Goal: Check status

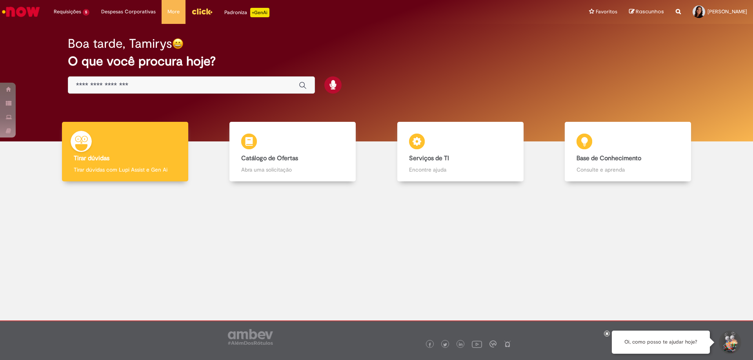
click at [130, 86] on input "Basta digitar aqui" at bounding box center [183, 85] width 215 height 9
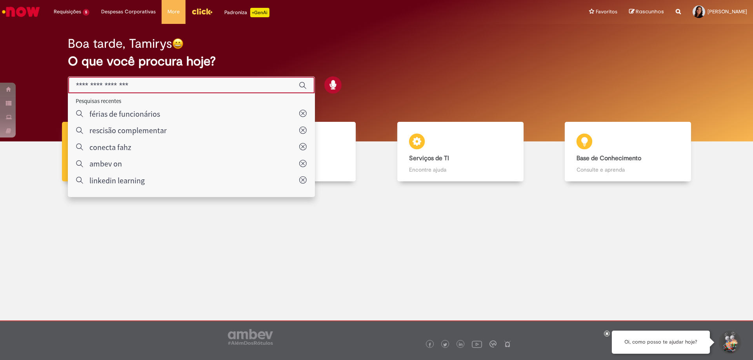
click at [139, 258] on div at bounding box center [376, 248] width 741 height 122
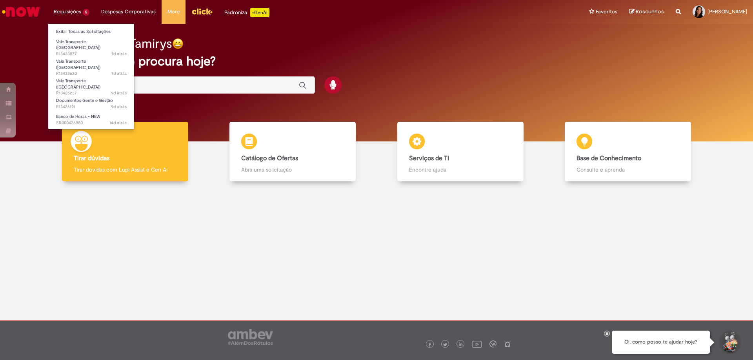
click at [72, 9] on li "Requisições 5 Exibir Todas as Solicitações Vale Transporte (VT) 7d atrás 7 dias…" at bounding box center [71, 12] width 47 height 24
click at [81, 51] on span "7d atrás 7 dias atrás R13433877" at bounding box center [91, 54] width 71 height 6
click at [82, 51] on span "7d atrás 7 dias atrás R13433877" at bounding box center [91, 54] width 71 height 6
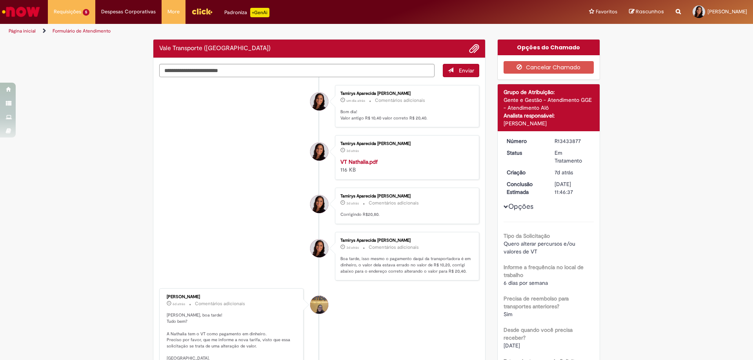
click at [24, 18] on img "Ir para a Homepage" at bounding box center [21, 12] width 40 height 16
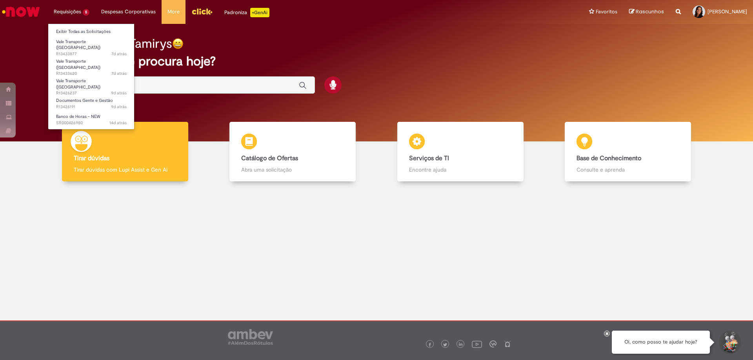
click at [83, 14] on li "Requisições 5 Exibir Todas as Solicitações Vale Transporte (VT) 7d atrás 7 dias…" at bounding box center [71, 12] width 47 height 24
click at [81, 51] on span "7d atrás 7 dias atrás R13433877" at bounding box center [91, 54] width 71 height 6
click at [91, 51] on span "7d atrás 7 dias atrás R13433877" at bounding box center [91, 54] width 71 height 6
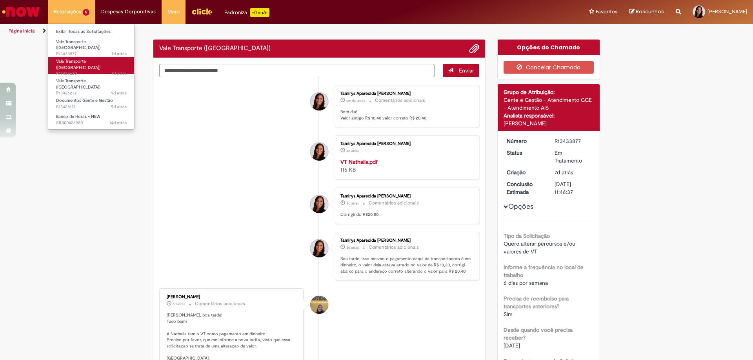
click at [97, 71] on span "7d atrás 7 dias atrás R13433620" at bounding box center [91, 74] width 71 height 6
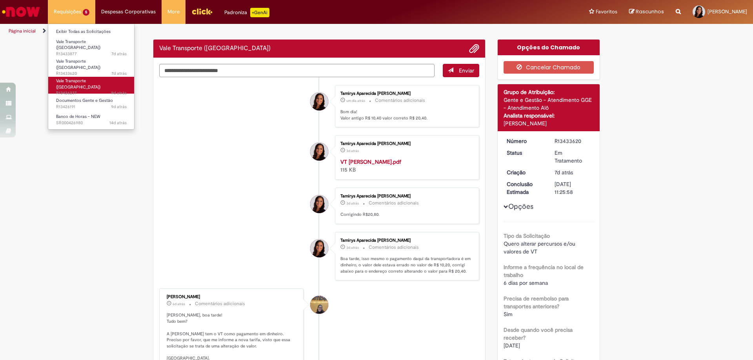
click at [93, 90] on span "9d atrás 9 dias atrás R13426237" at bounding box center [91, 93] width 71 height 6
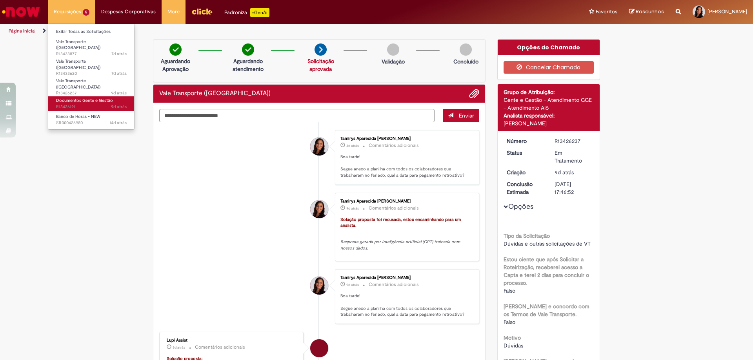
click at [85, 98] on span "Documentos Gente e Gestão" at bounding box center [84, 101] width 57 height 6
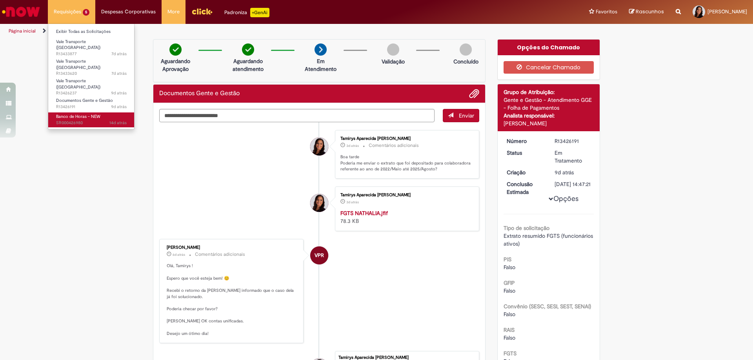
click at [99, 114] on span "Banco de Horas - NEW" at bounding box center [78, 117] width 44 height 6
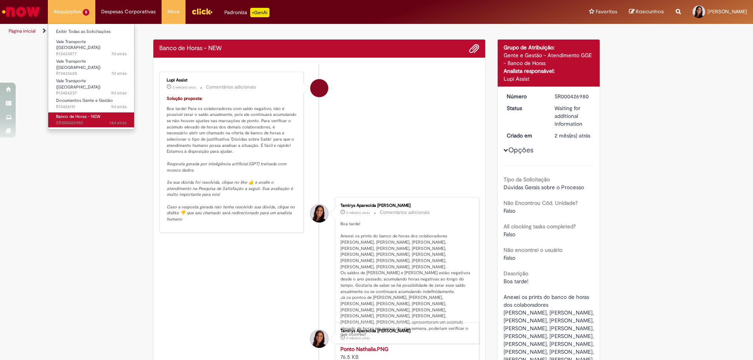
click at [98, 114] on span "Banco de Horas - NEW" at bounding box center [78, 117] width 44 height 6
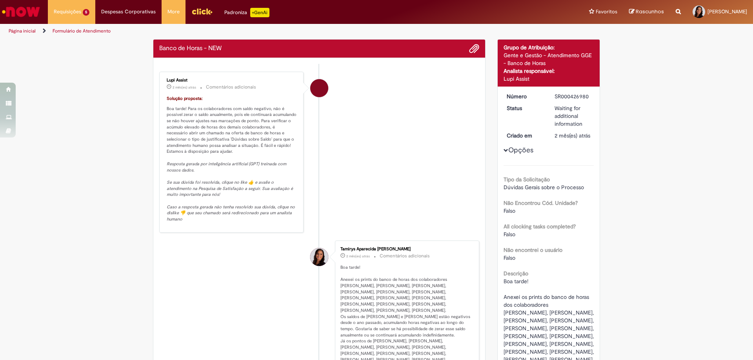
click at [21, 15] on img "Ir para a Homepage" at bounding box center [21, 12] width 40 height 16
